Goal: Transaction & Acquisition: Obtain resource

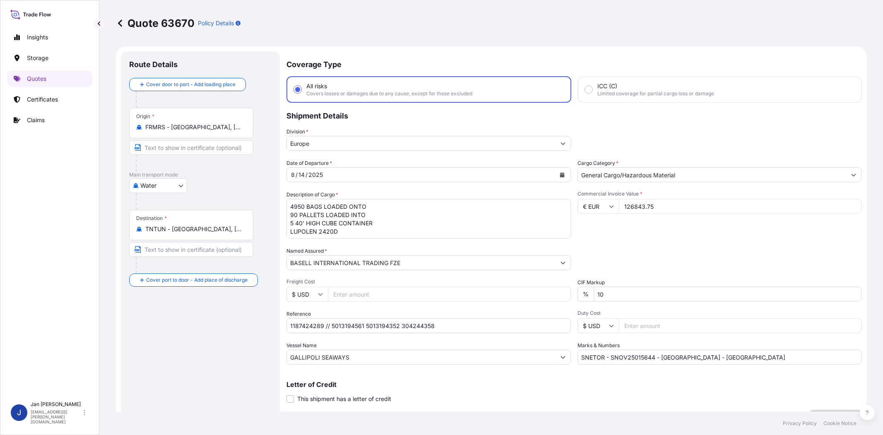
select select "Water"
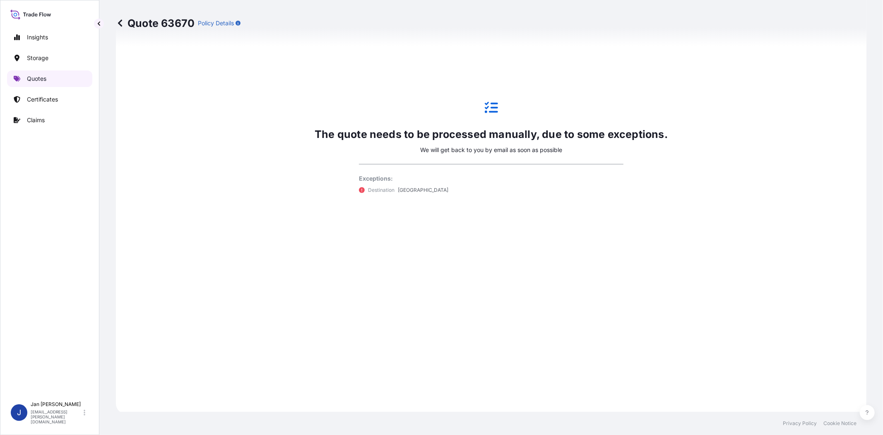
click at [44, 74] on link "Quotes" at bounding box center [49, 78] width 85 height 17
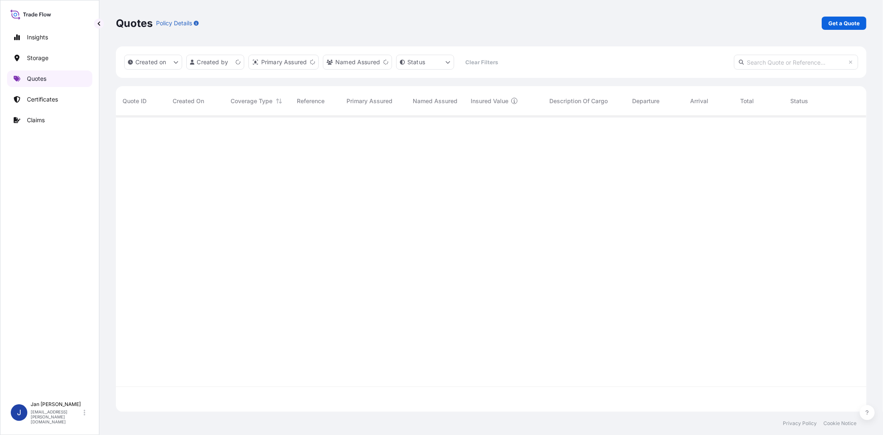
scroll to position [293, 743]
click at [848, 24] on p "Get a Quote" at bounding box center [843, 23] width 31 height 8
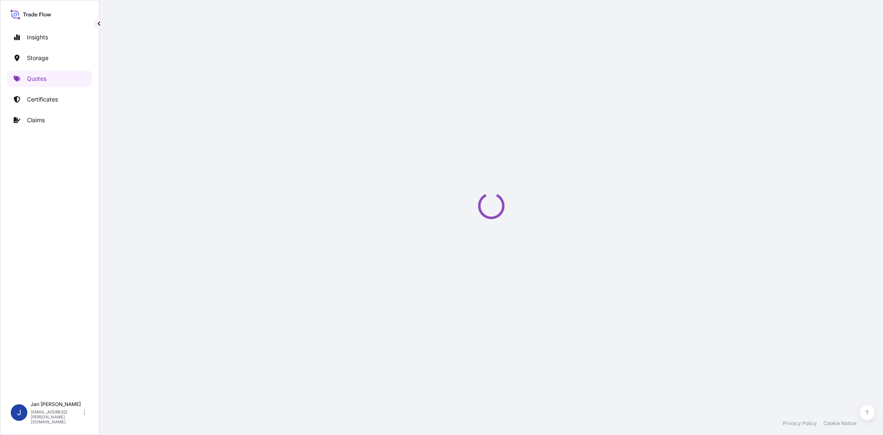
scroll to position [13, 0]
select select "Water"
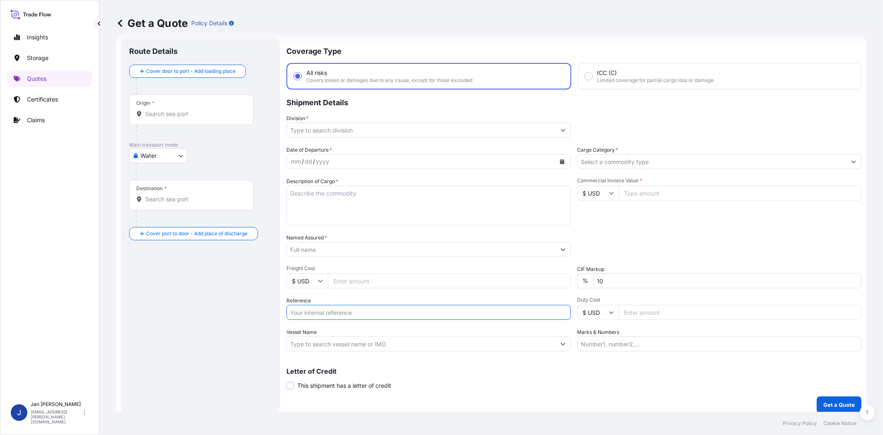
click at [375, 306] on input "Reference" at bounding box center [428, 312] width 284 height 15
paste input "1187419235 // 5013183593 5013174474 304236948"
type input "1187419235 // 5013183593 5013174474 304236948"
click at [367, 132] on input "Division *" at bounding box center [421, 130] width 269 height 15
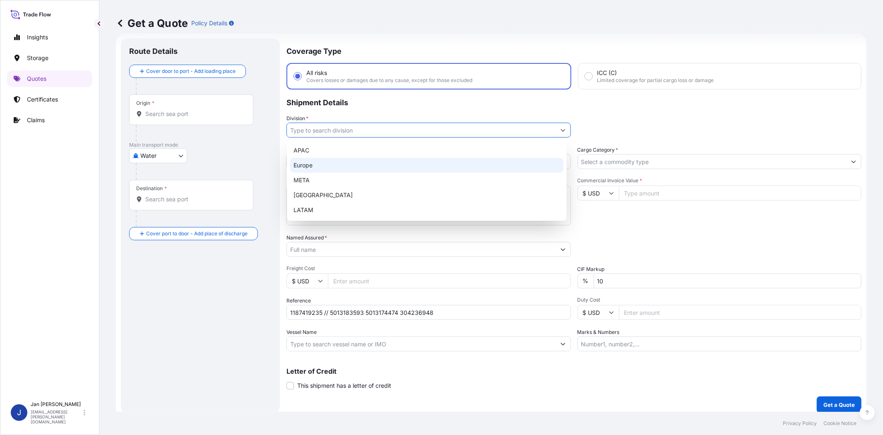
click at [363, 159] on div "Europe" at bounding box center [426, 165] width 273 height 15
type input "Europe"
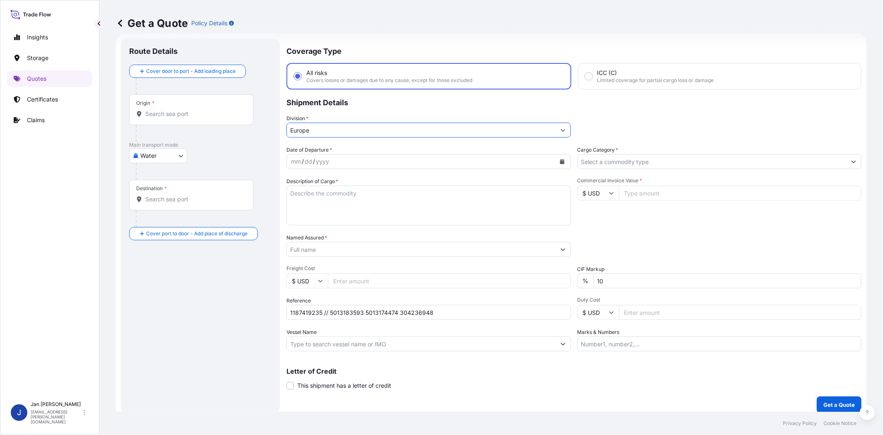
click at [601, 156] on input "Cargo Category *" at bounding box center [712, 161] width 269 height 15
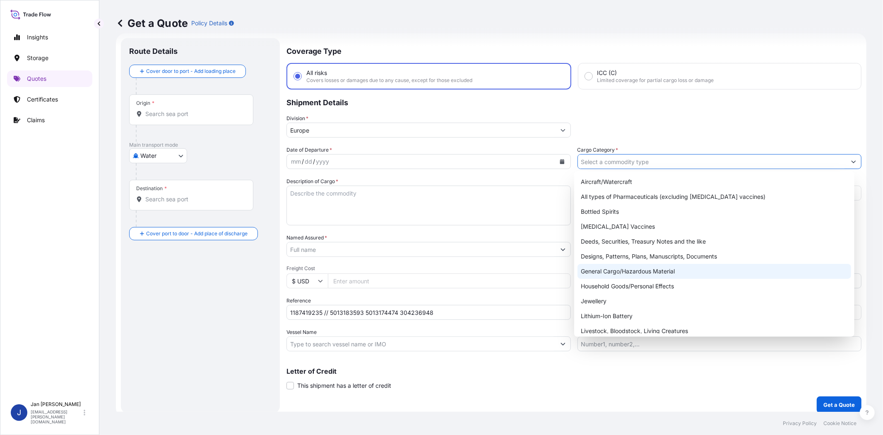
click at [610, 275] on div "General Cargo/Hazardous Material" at bounding box center [713, 271] width 273 height 15
type input "General Cargo/Hazardous Material"
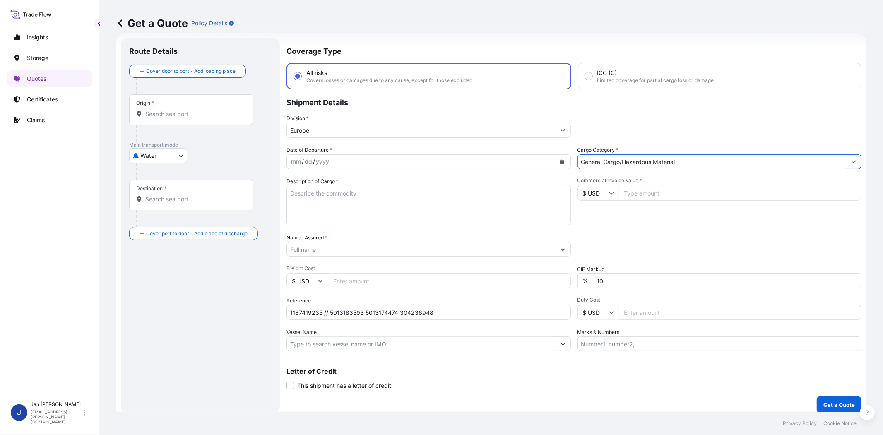
click at [498, 245] on input "Named Assured *" at bounding box center [421, 249] width 269 height 15
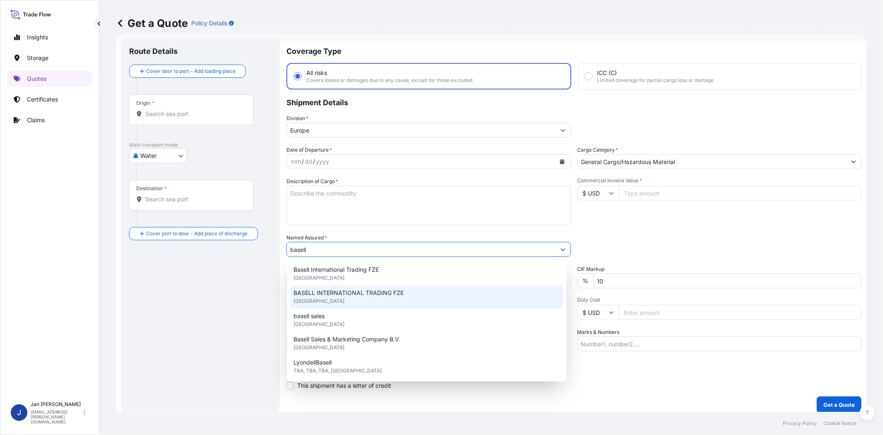
click at [406, 296] on div "BASELL INTERNATIONAL TRADING FZE [GEOGRAPHIC_DATA]" at bounding box center [426, 296] width 273 height 23
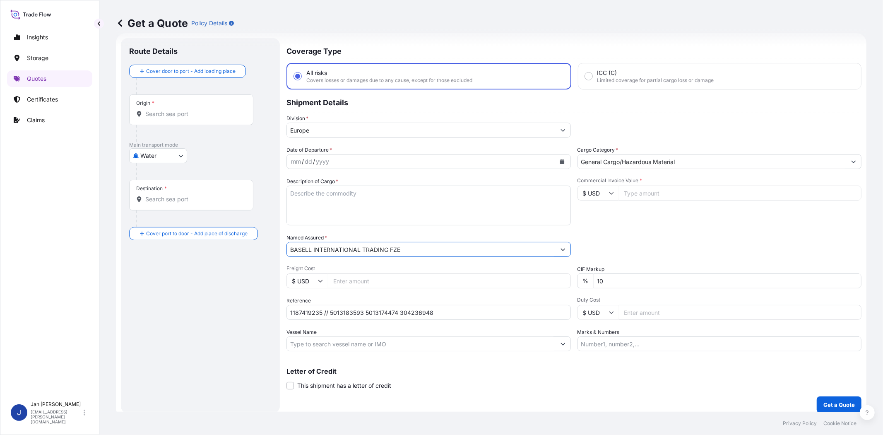
type input "BASELL INTERNATIONAL TRADING FZE"
click at [643, 222] on div "Commercial Invoice Value * $ USD" at bounding box center [719, 201] width 284 height 48
click at [638, 190] on input "Commercial Invoice Value *" at bounding box center [740, 192] width 243 height 15
paste input "261082.55"
type input "261082.55"
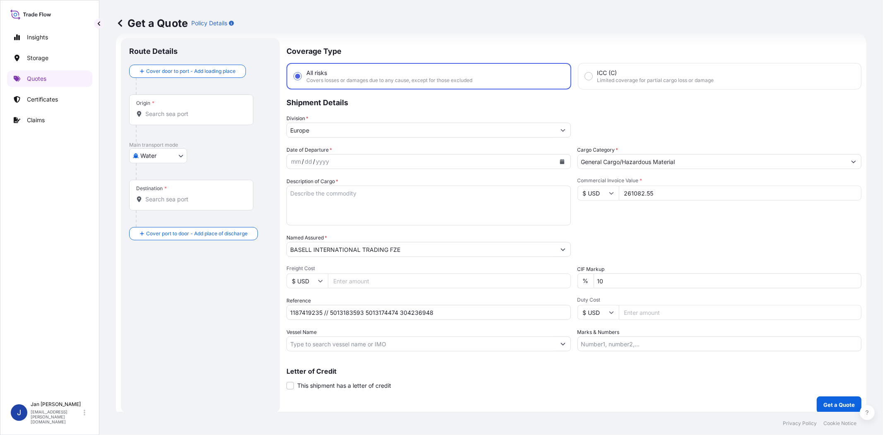
click at [624, 222] on div "Commercial Invoice Value * $ USD 261082.55" at bounding box center [719, 201] width 284 height 48
click at [346, 342] on input "Vessel Name" at bounding box center [421, 343] width 269 height 15
paste input "[GEOGRAPHIC_DATA]"
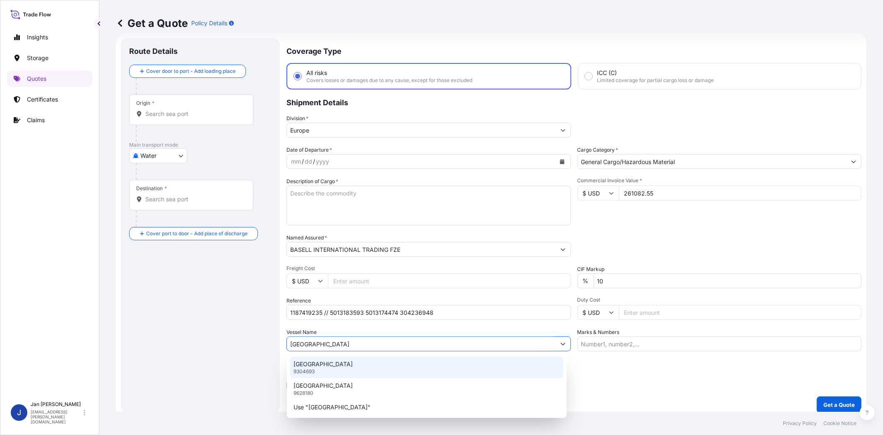
click at [350, 375] on div "VALENCE 9304693" at bounding box center [426, 367] width 273 height 22
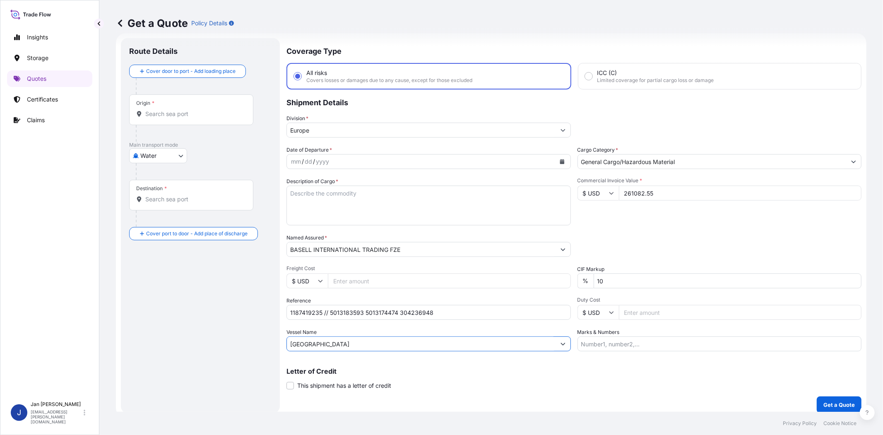
type input "[GEOGRAPHIC_DATA]"
click at [208, 118] on div "Origin *" at bounding box center [191, 109] width 124 height 31
click at [208, 118] on input "Origin *" at bounding box center [194, 114] width 98 height 8
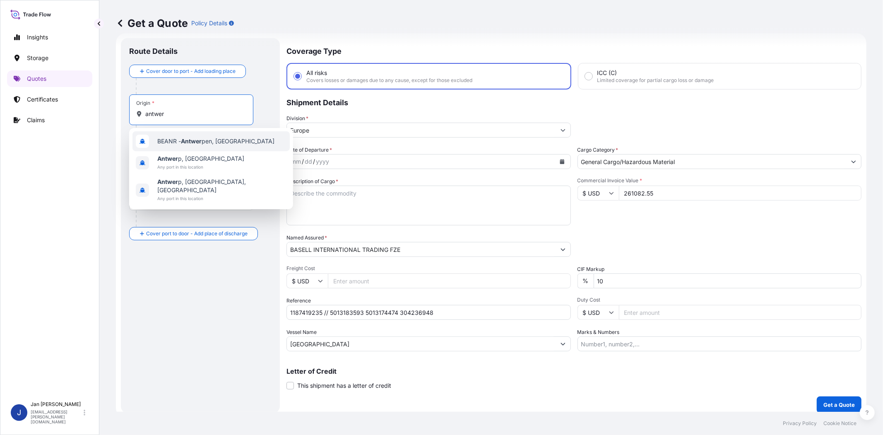
click at [206, 137] on span "BEANR - Antwer pen, [GEOGRAPHIC_DATA]" at bounding box center [215, 141] width 117 height 8
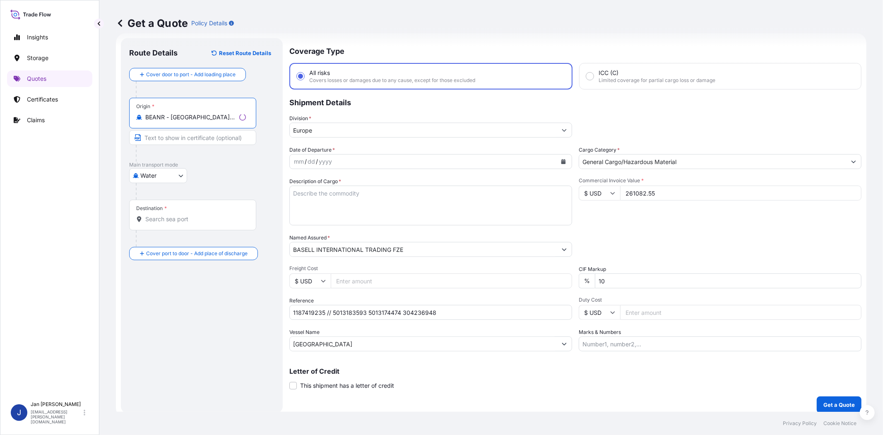
type input "BEANR - [GEOGRAPHIC_DATA], [GEOGRAPHIC_DATA]"
click at [209, 218] on input "Destination *" at bounding box center [195, 219] width 101 height 8
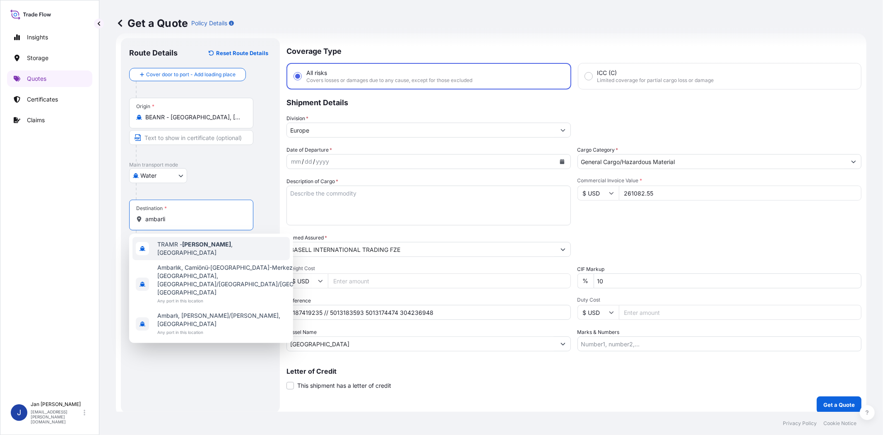
click at [209, 253] on div "TRAMR - [GEOGRAPHIC_DATA] , [GEOGRAPHIC_DATA]" at bounding box center [210, 248] width 157 height 23
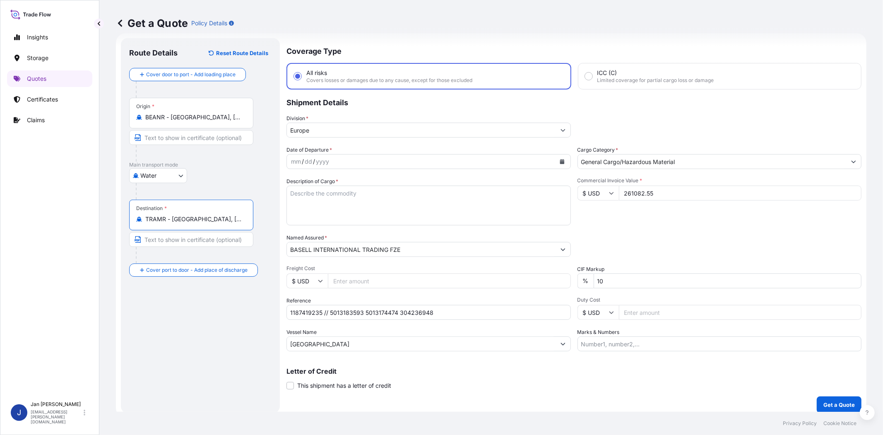
type input "TRAMR - [GEOGRAPHIC_DATA], [GEOGRAPHIC_DATA]"
click at [473, 193] on textarea "Description of Cargo *" at bounding box center [428, 205] width 284 height 40
paste textarea "BAGS LOADED ONTO 180 PALLETS LOADED INTO 10 40' HIGH CUBE CONTAINER HOSTALEN CR…"
click at [288, 189] on textarea "BAGS LOADED ONTO 180 PALLETS LOADED INTO 10 40' HIGH CUBE CONTAINER HOSTALEN CR…" at bounding box center [428, 205] width 284 height 40
type textarea "9900 BAGS LOADED ONTO 180 PALLETS LOADED INTO 10 40' HIGH CUBE CONTAINER HOSTAL…"
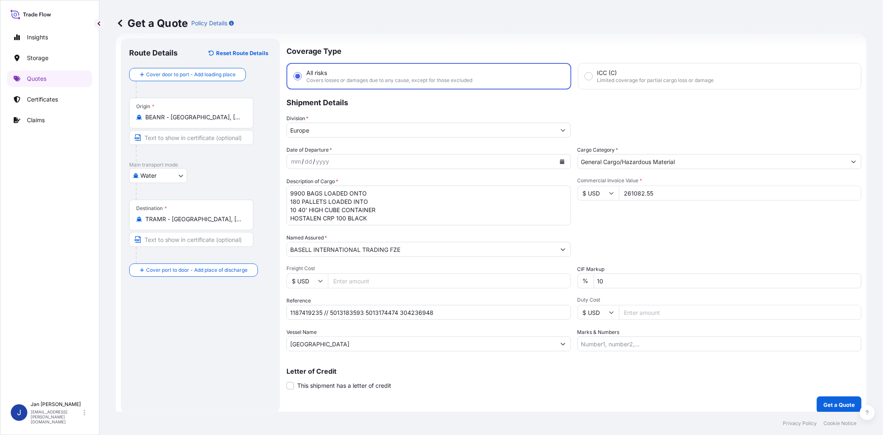
click at [709, 229] on div "Date of Departure * mm / dd / yyyy Cargo Category * General Cargo/Hazardous Mat…" at bounding box center [573, 248] width 575 height 205
click at [600, 334] on label "Marks & Numbers" at bounding box center [598, 332] width 42 height 8
click at [600, 336] on input "Marks & Numbers" at bounding box center [719, 343] width 284 height 15
paste input "PLASMAR / [GEOGRAPHIC_DATA]"
type input "PLASMAR / [GEOGRAPHIC_DATA]"
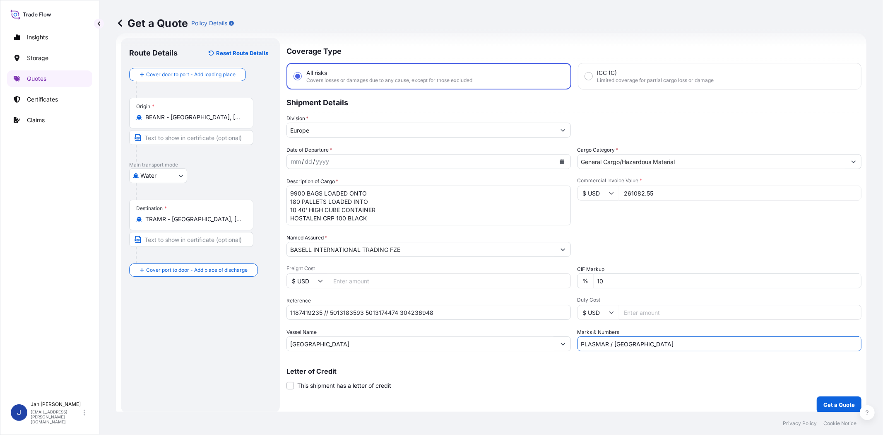
click at [545, 365] on div "Letter of Credit This shipment has a letter of credit Letter of credit * Letter…" at bounding box center [573, 374] width 575 height 32
click at [560, 162] on icon "Calendar" at bounding box center [562, 161] width 5 height 5
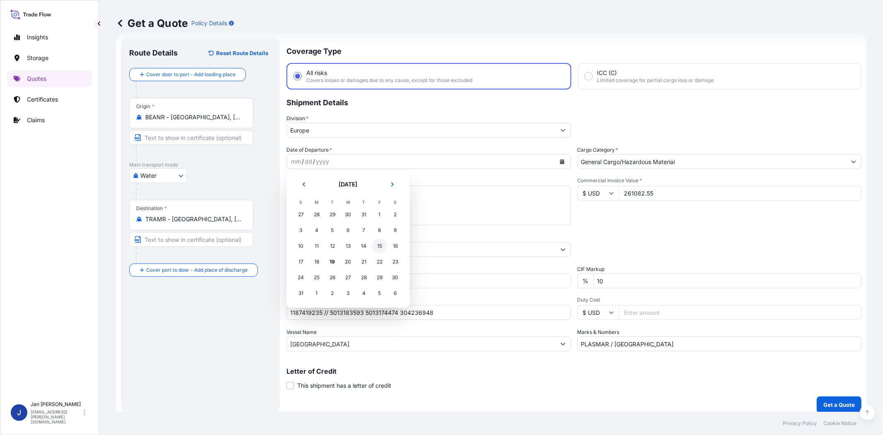
click at [380, 246] on div "15" at bounding box center [379, 245] width 15 height 15
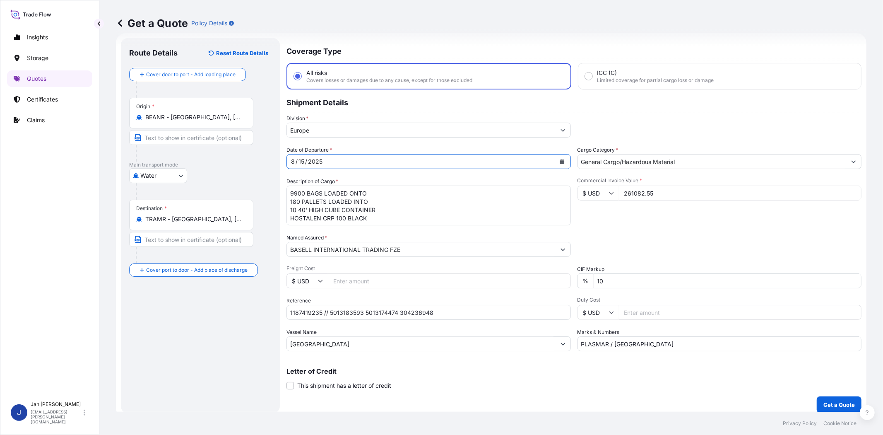
click at [647, 231] on div "Date of Departure * [DATE] Cargo Category * General Cargo/Hazardous Material De…" at bounding box center [573, 248] width 575 height 205
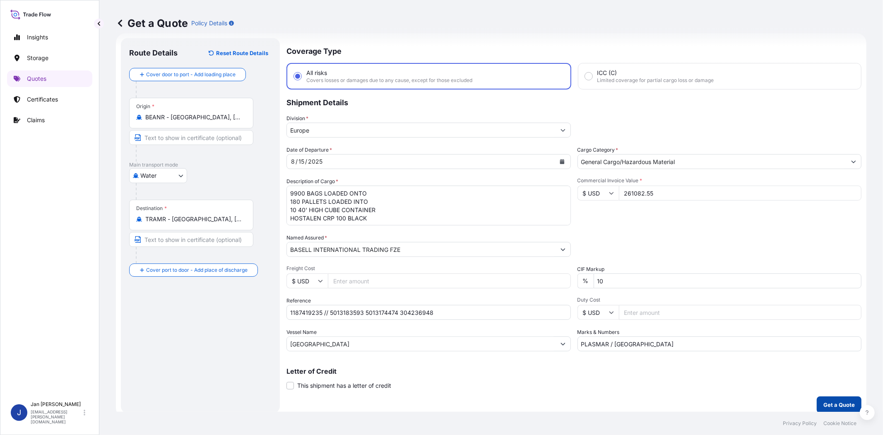
click at [838, 396] on button "Get a Quote" at bounding box center [839, 404] width 45 height 17
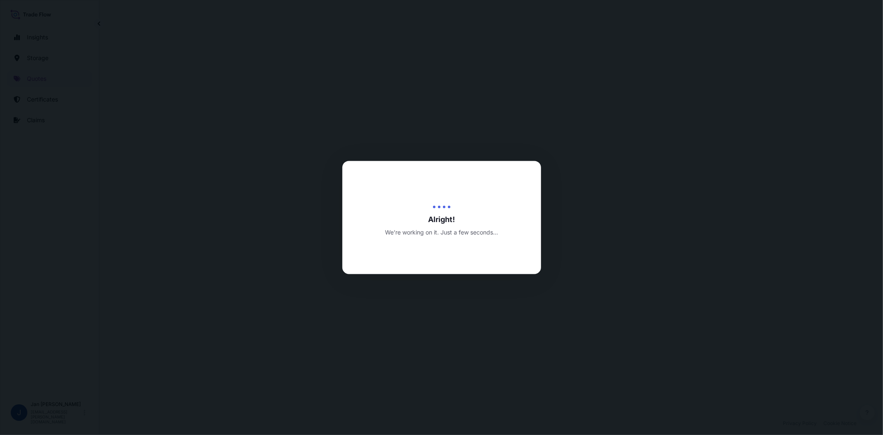
select select "Water"
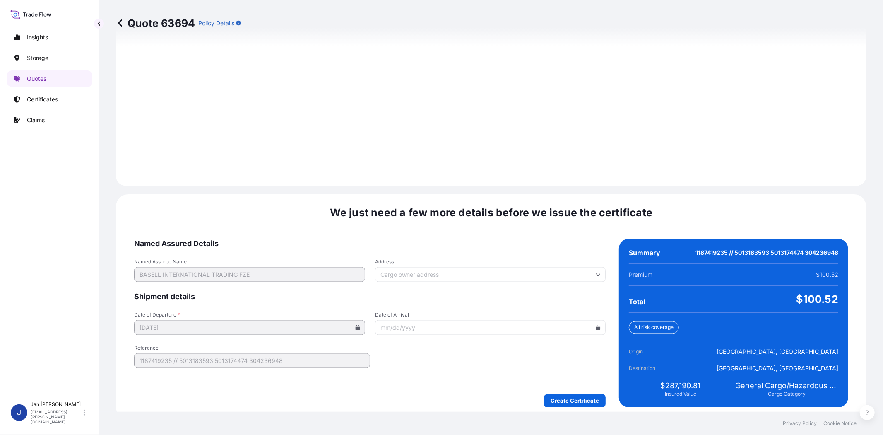
scroll to position [1099, 0]
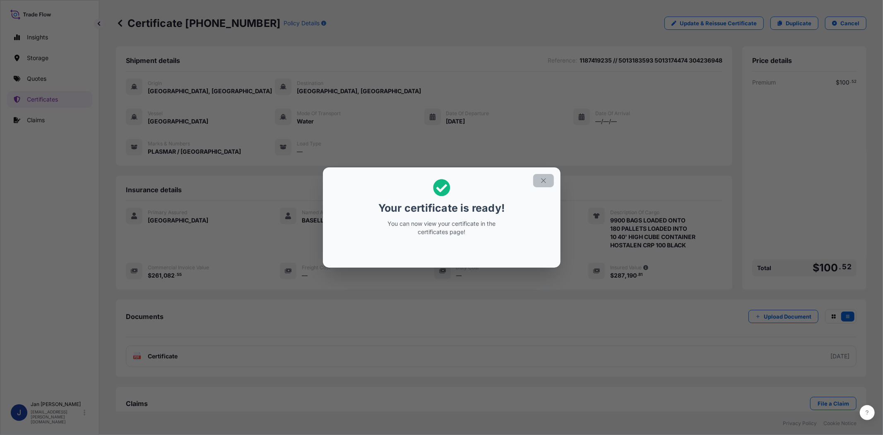
click at [547, 183] on icon "button" at bounding box center [543, 180] width 7 height 7
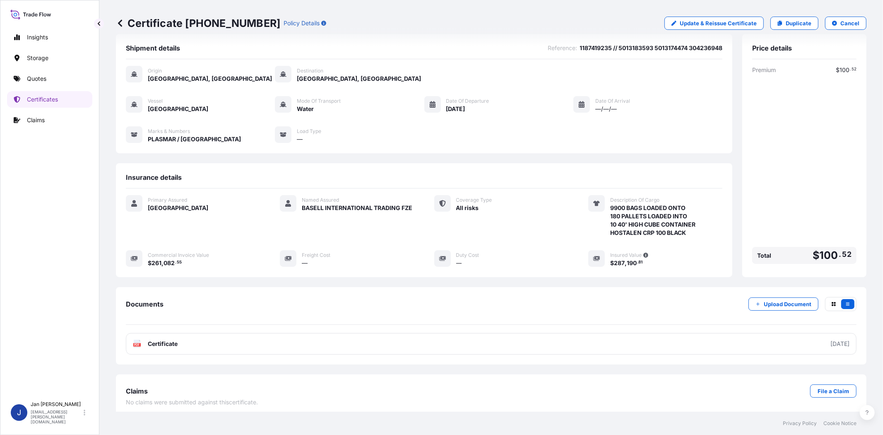
scroll to position [18, 0]
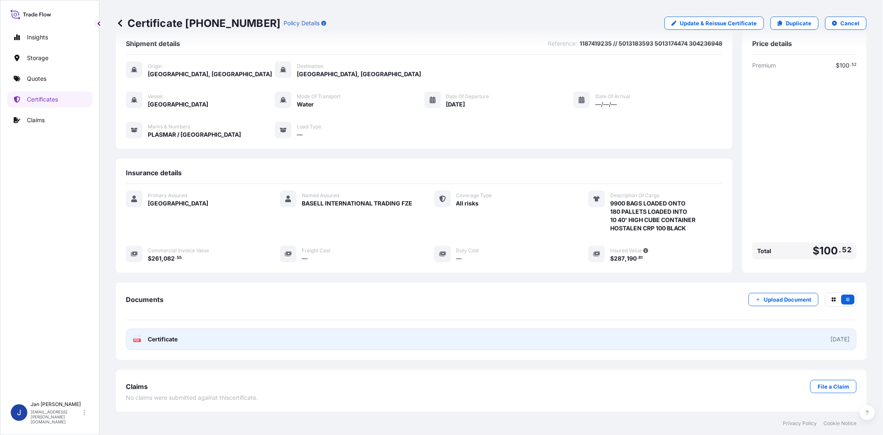
click at [140, 342] on rect at bounding box center [136, 339] width 7 height 3
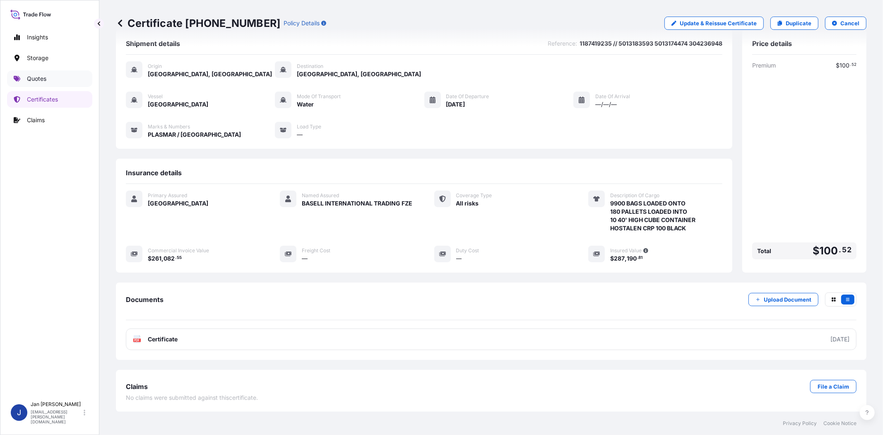
click at [32, 83] on p "Quotes" at bounding box center [36, 79] width 19 height 8
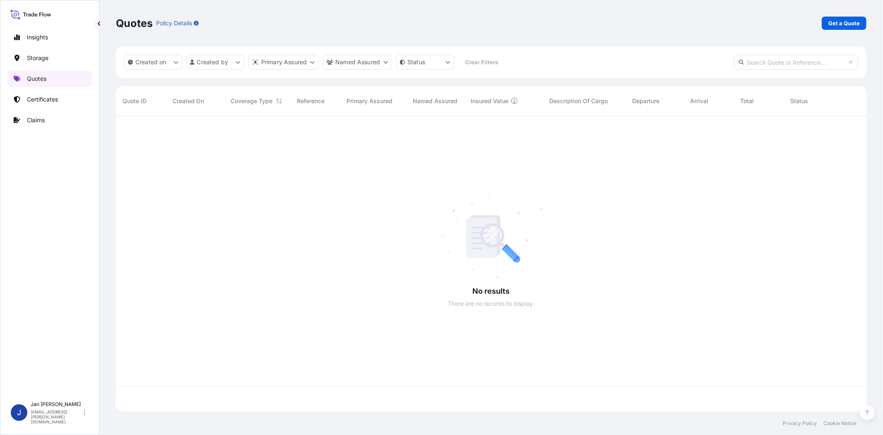
scroll to position [293, 743]
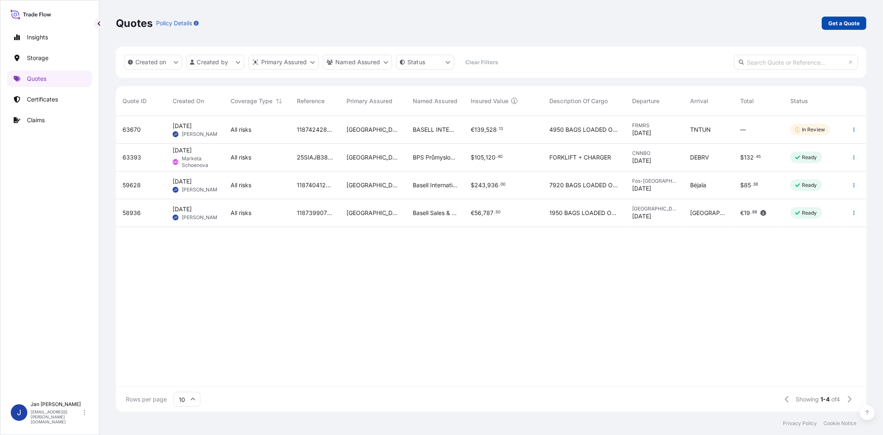
click at [856, 19] on p "Get a Quote" at bounding box center [843, 23] width 31 height 8
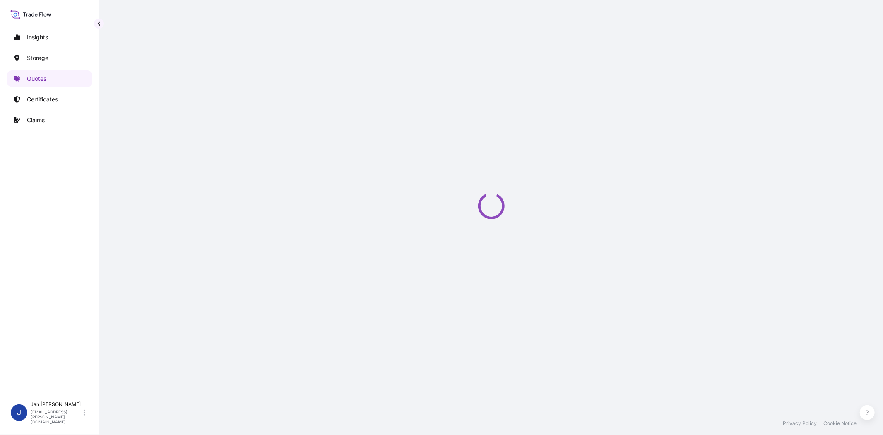
select select "Water"
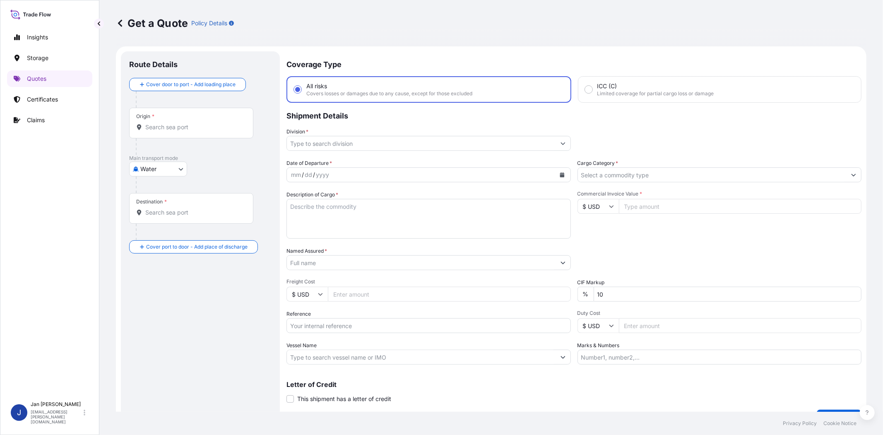
scroll to position [13, 0]
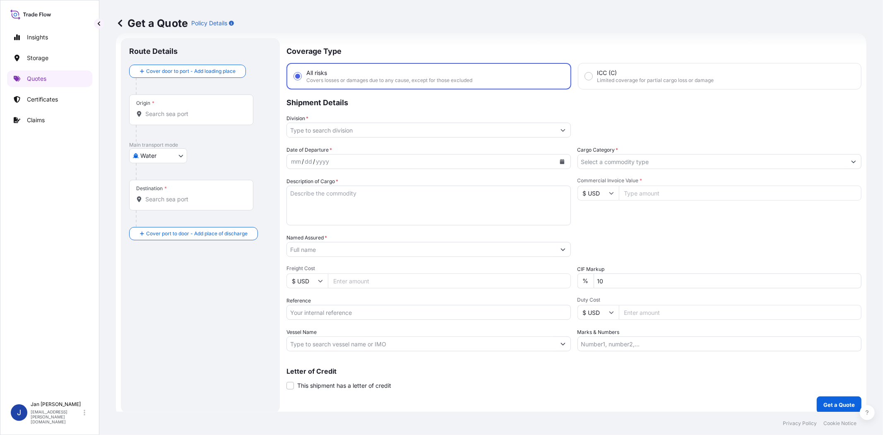
click at [320, 126] on input "Division *" at bounding box center [421, 130] width 269 height 15
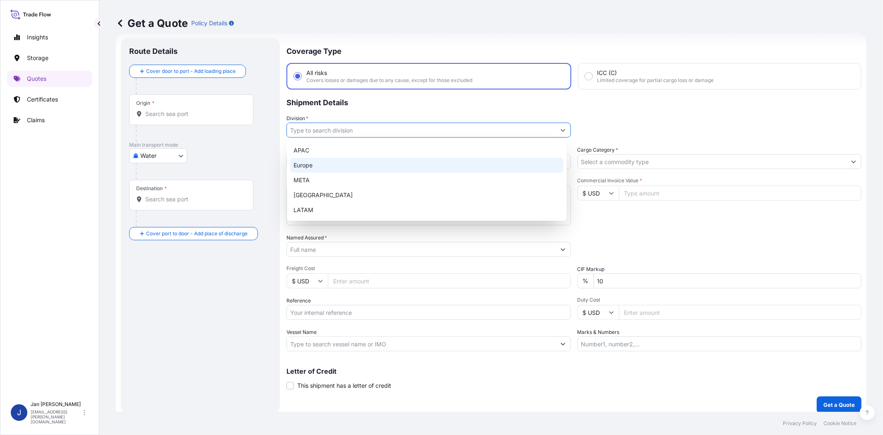
click at [321, 160] on div "Europe" at bounding box center [426, 165] width 273 height 15
type input "Europe"
click at [441, 164] on div "Europe" at bounding box center [426, 165] width 273 height 15
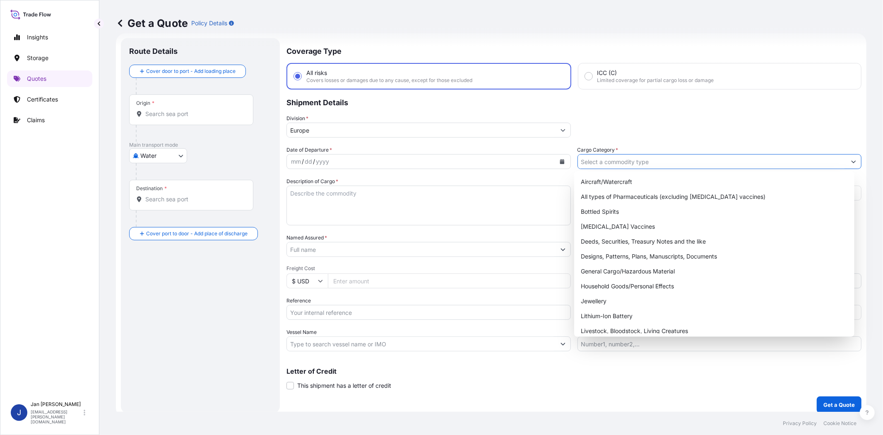
click at [581, 156] on input "Cargo Category *" at bounding box center [712, 161] width 269 height 15
click at [609, 277] on div "General Cargo/Hazardous Material" at bounding box center [713, 271] width 273 height 15
type input "General Cargo/Hazardous Material"
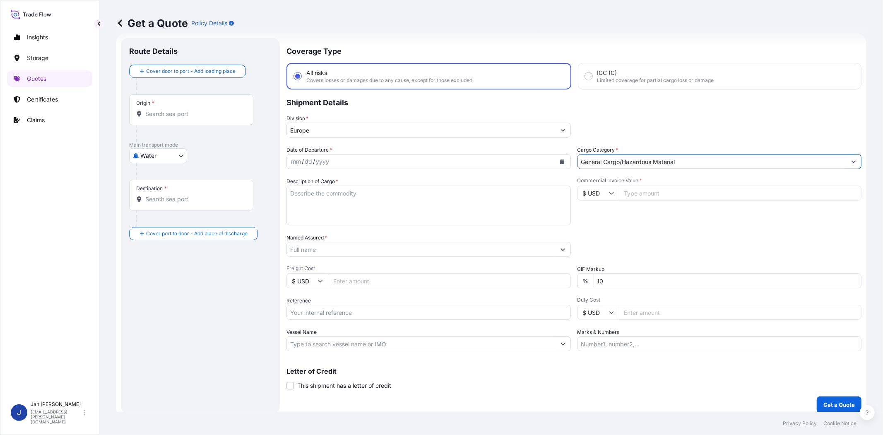
click at [560, 160] on icon "Calendar" at bounding box center [562, 161] width 5 height 5
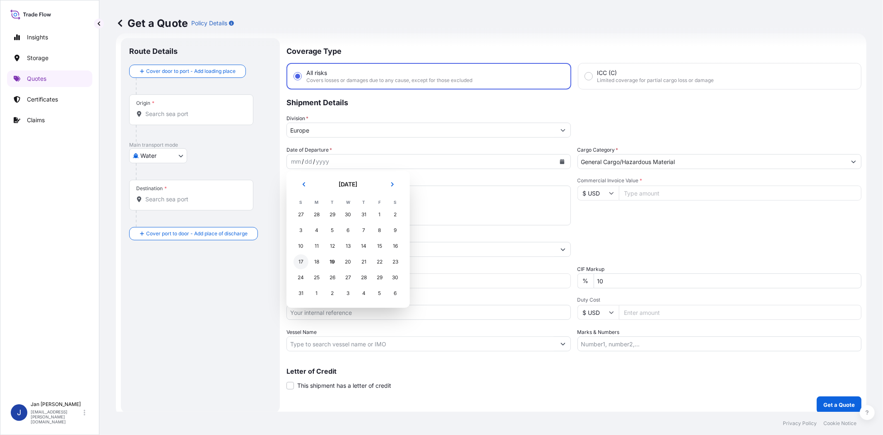
click at [296, 259] on div "17" at bounding box center [300, 261] width 15 height 15
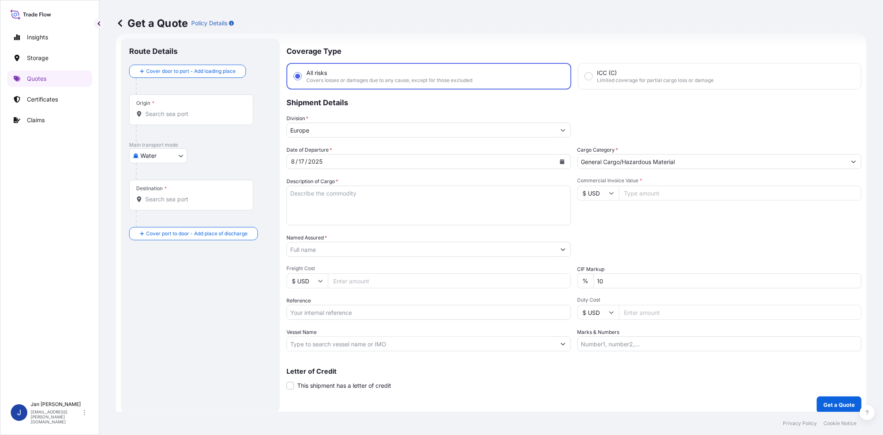
click at [688, 225] on div "Date of Departure * [DATE] Cargo Category * General Cargo/Hazardous Material De…" at bounding box center [573, 248] width 575 height 205
click at [517, 246] on input "Named Assured *" at bounding box center [421, 249] width 269 height 15
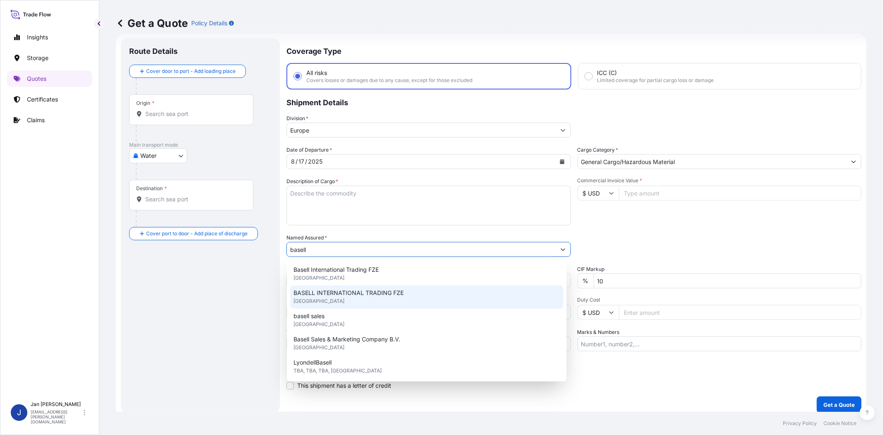
click at [431, 299] on div "BASELL INTERNATIONAL TRADING FZE [GEOGRAPHIC_DATA]" at bounding box center [426, 296] width 273 height 23
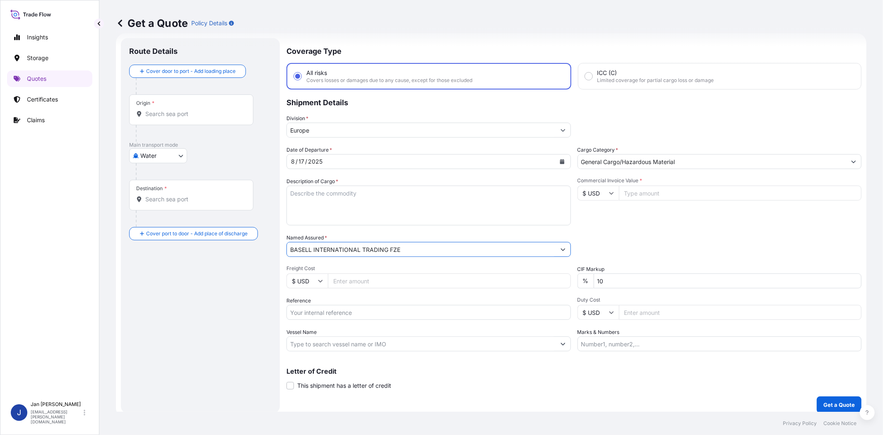
type input "BASELL INTERNATIONAL TRADING FZE"
click at [614, 240] on div "Packing Category Type to search a container mode Please select a primary mode o…" at bounding box center [719, 244] width 284 height 23
click at [402, 340] on input "Vessel Name" at bounding box center [421, 343] width 269 height 15
paste input "LODUR"
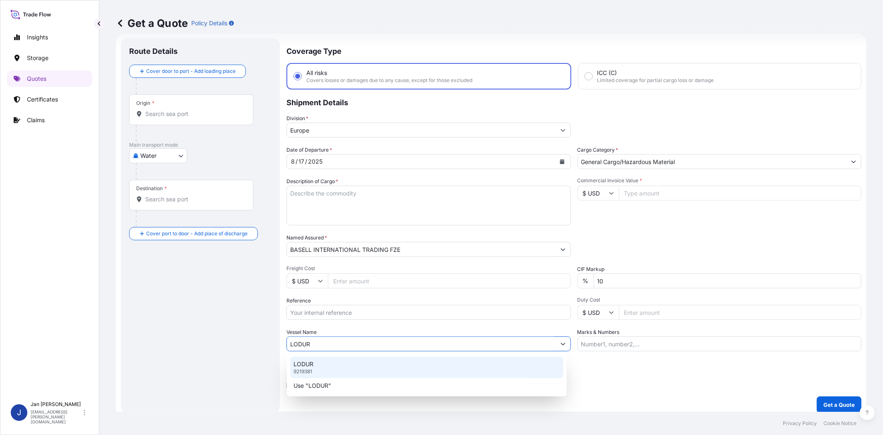
click at [382, 365] on div "LODUR 9219381" at bounding box center [426, 367] width 273 height 22
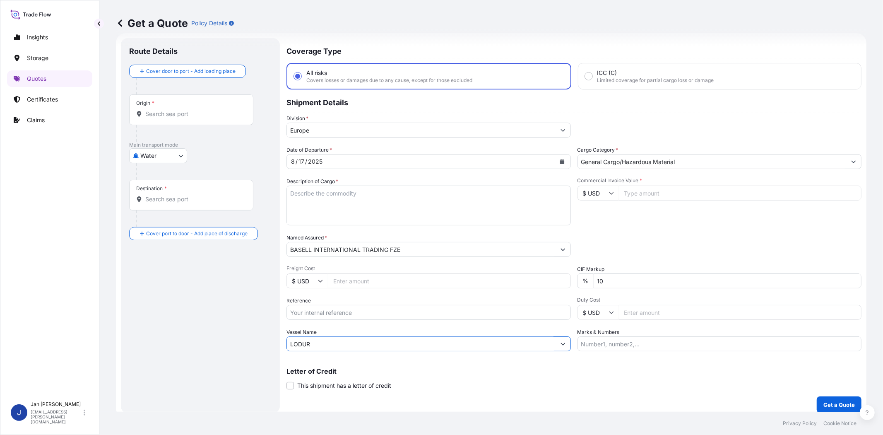
type input "LODUR"
click at [218, 116] on input "Origin *" at bounding box center [194, 114] width 98 height 8
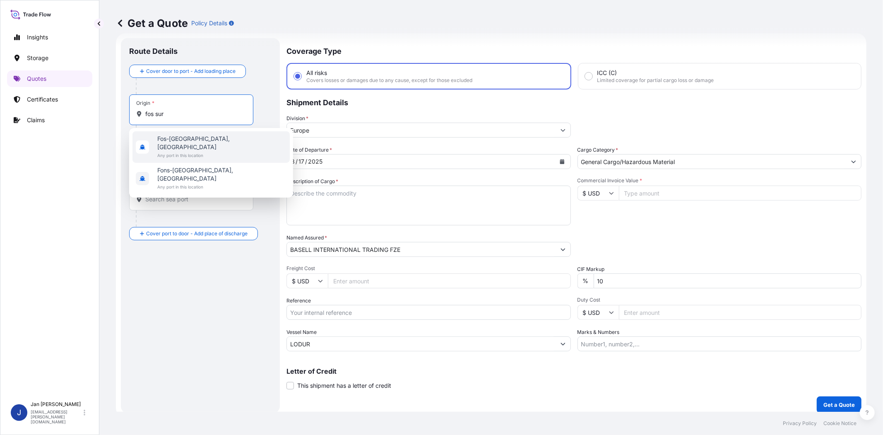
click at [203, 137] on span "Fos-[GEOGRAPHIC_DATA], [GEOGRAPHIC_DATA]" at bounding box center [221, 143] width 129 height 17
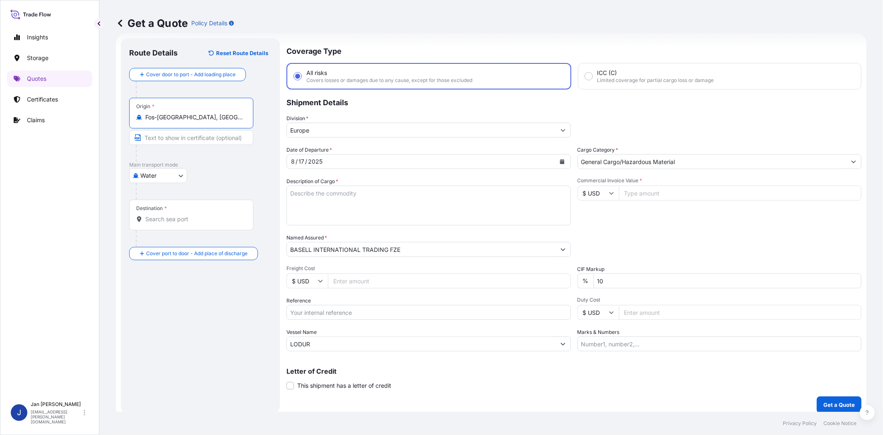
type input "Fos-[GEOGRAPHIC_DATA], [GEOGRAPHIC_DATA]"
click at [203, 217] on input "Destination *" at bounding box center [194, 219] width 98 height 8
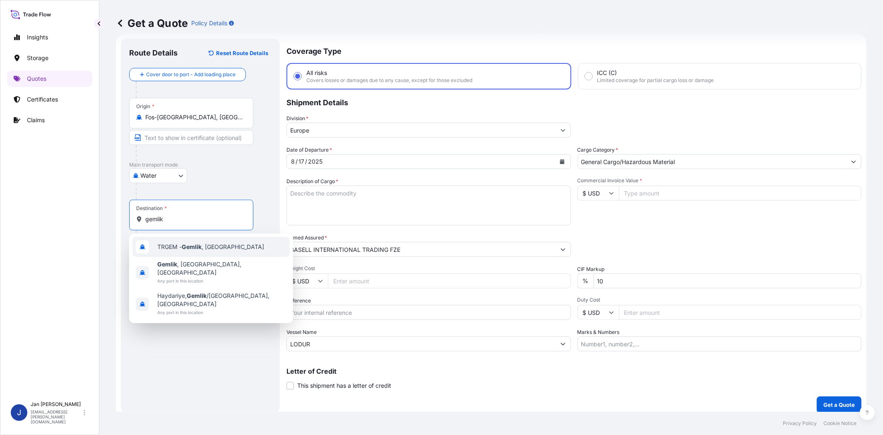
click at [209, 248] on span "TRGEM - Gemlik , [GEOGRAPHIC_DATA]" at bounding box center [210, 247] width 107 height 8
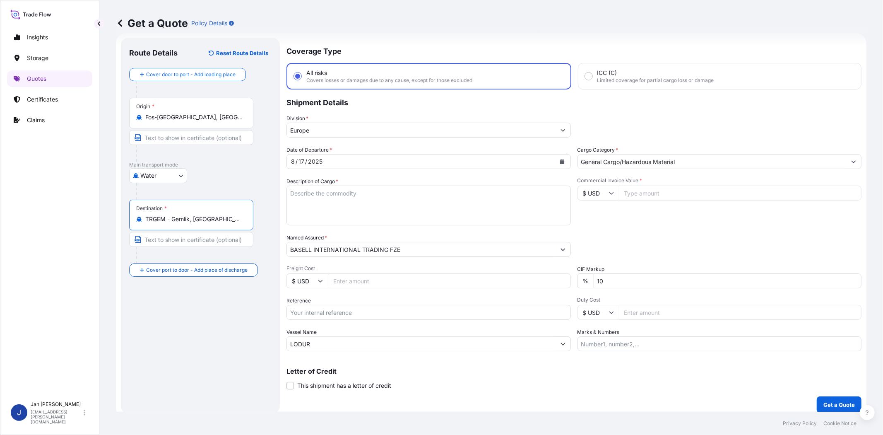
type input "TRGEM - Gemlik, [GEOGRAPHIC_DATA]"
click at [210, 314] on div "Route Details Reset Route Details Cover door to port - Add loading place Place …" at bounding box center [201, 225] width 145 height 358
click at [348, 195] on textarea "Description of Cargo *" at bounding box center [428, 205] width 284 height 40
paste textarea "BAGS LOADED ONTO 18 PALLETS LOADED INTO 1 40' HIGH CUBE CONTAINER MOPLEN EP3307"
click at [291, 188] on textarea "BAGS LOADED ONTO 18 PALLETS LOADED INTO 1 40' HIGH CUBE CONTAINER MOPLEN EP3307" at bounding box center [428, 205] width 284 height 40
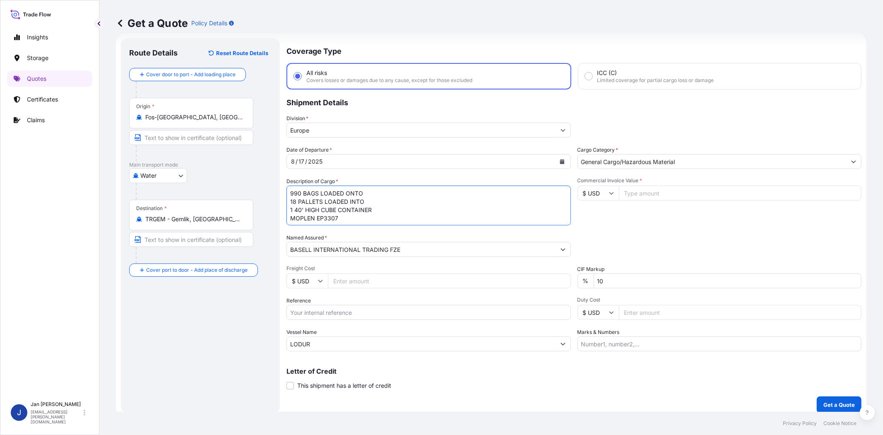
type textarea "990 BAGS LOADED ONTO 18 PALLETS LOADED INTO 1 40' HIGH CUBE CONTAINER MOPLEN EP…"
click at [620, 342] on input "Marks & Numbers" at bounding box center [719, 343] width 284 height 15
paste input "ULTRA PLASTIK / [GEOGRAPHIC_DATA]"
type input "ULTRA PLASTIK / [GEOGRAPHIC_DATA]"
click at [662, 190] on input "Commercial Invoice Value *" at bounding box center [740, 192] width 243 height 15
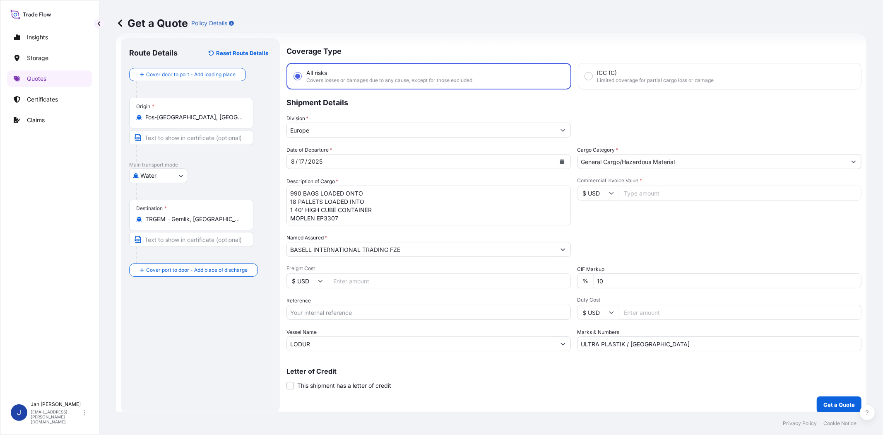
paste input "36871.70"
type input "36871.70"
click at [588, 192] on input "$ USD" at bounding box center [597, 192] width 41 height 15
click at [593, 209] on div "€ EUR" at bounding box center [594, 215] width 35 height 16
type input "€ EUR"
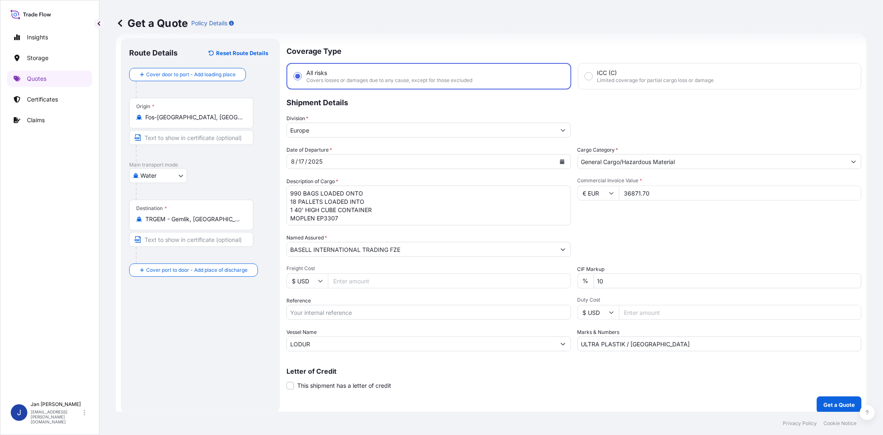
click at [635, 226] on div "Date of Departure * [DATE] Cargo Category * General Cargo/Hazardous Material De…" at bounding box center [573, 248] width 575 height 205
paste input "1187426286 // 5013085901 5013209806 304247182"
type input "1187426286 // 5013085901 5013209806 304247182"
click at [641, 233] on div "Packing Category Type to search a container mode Please select a primary mode o…" at bounding box center [719, 244] width 284 height 23
click at [824, 398] on button "Get a Quote" at bounding box center [839, 404] width 45 height 17
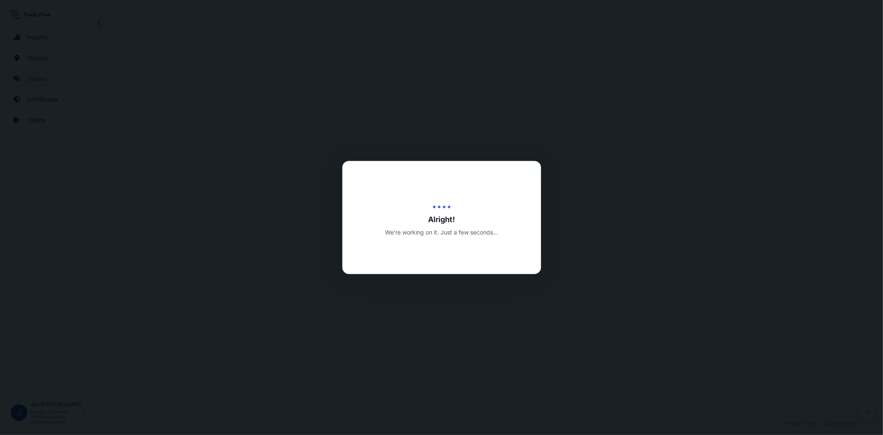
select select "Water"
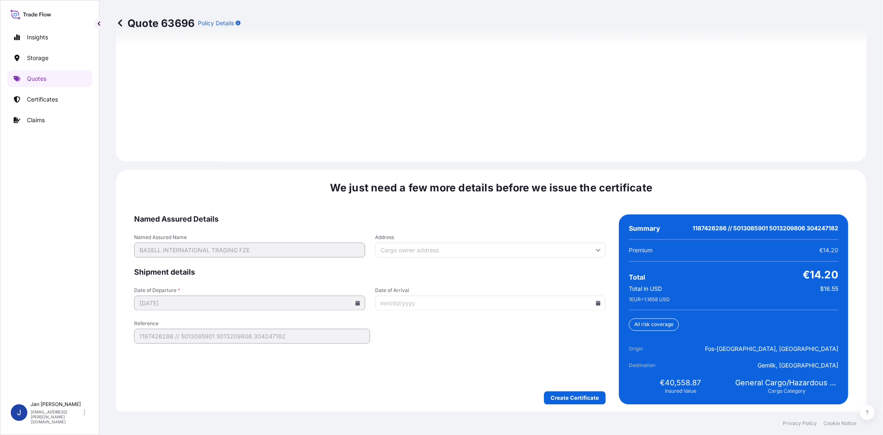
scroll to position [1143, 0]
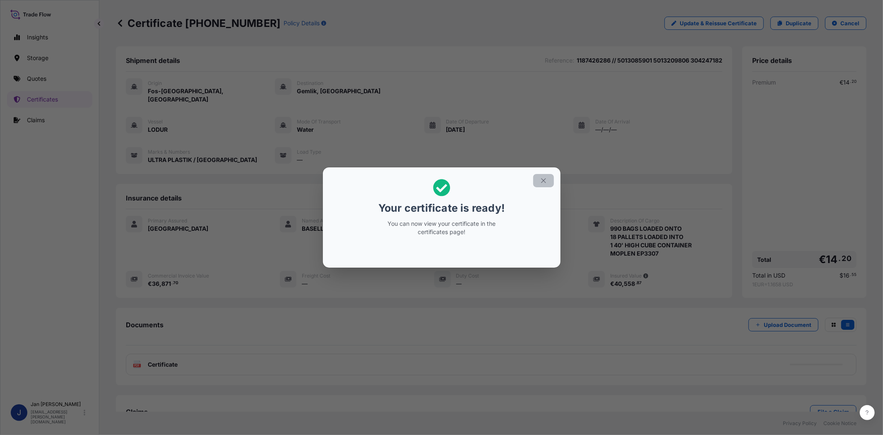
click at [537, 184] on button "button" at bounding box center [543, 180] width 21 height 13
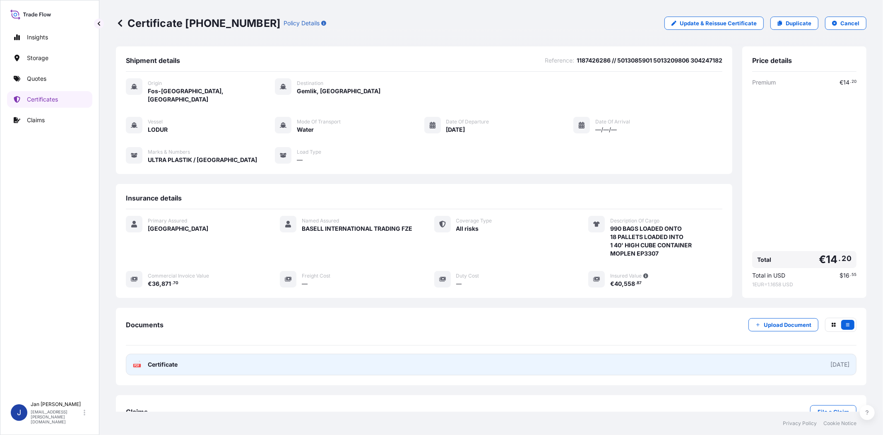
click at [150, 360] on span "Certificate" at bounding box center [163, 364] width 30 height 8
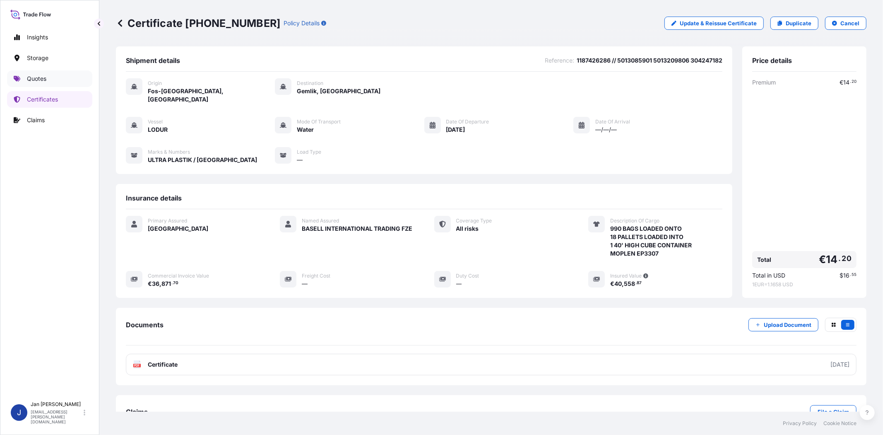
click at [49, 77] on link "Quotes" at bounding box center [49, 78] width 85 height 17
